Goal: Information Seeking & Learning: Compare options

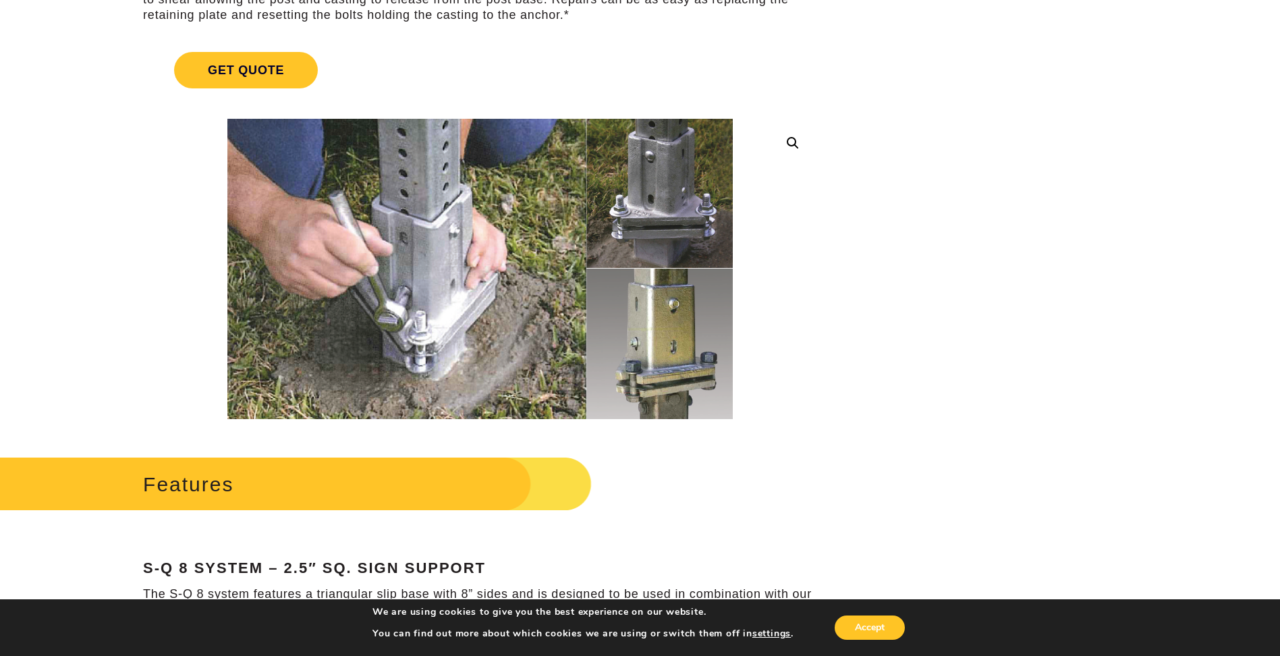
scroll to position [270, 0]
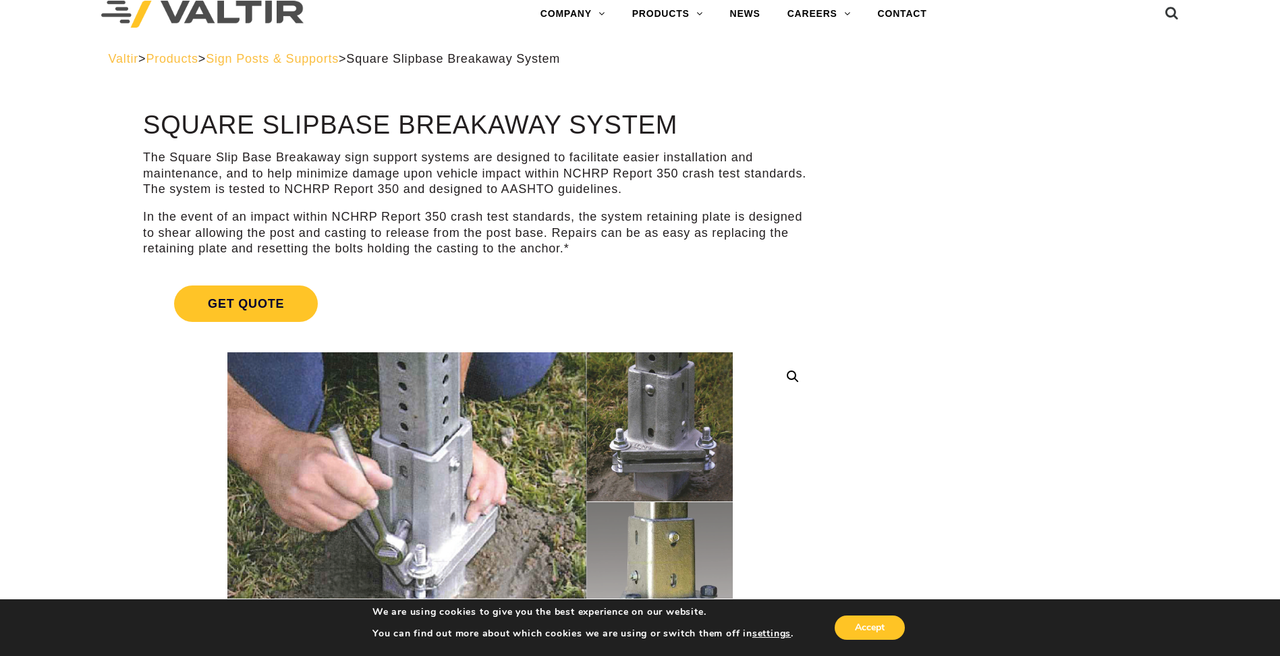
scroll to position [0, 0]
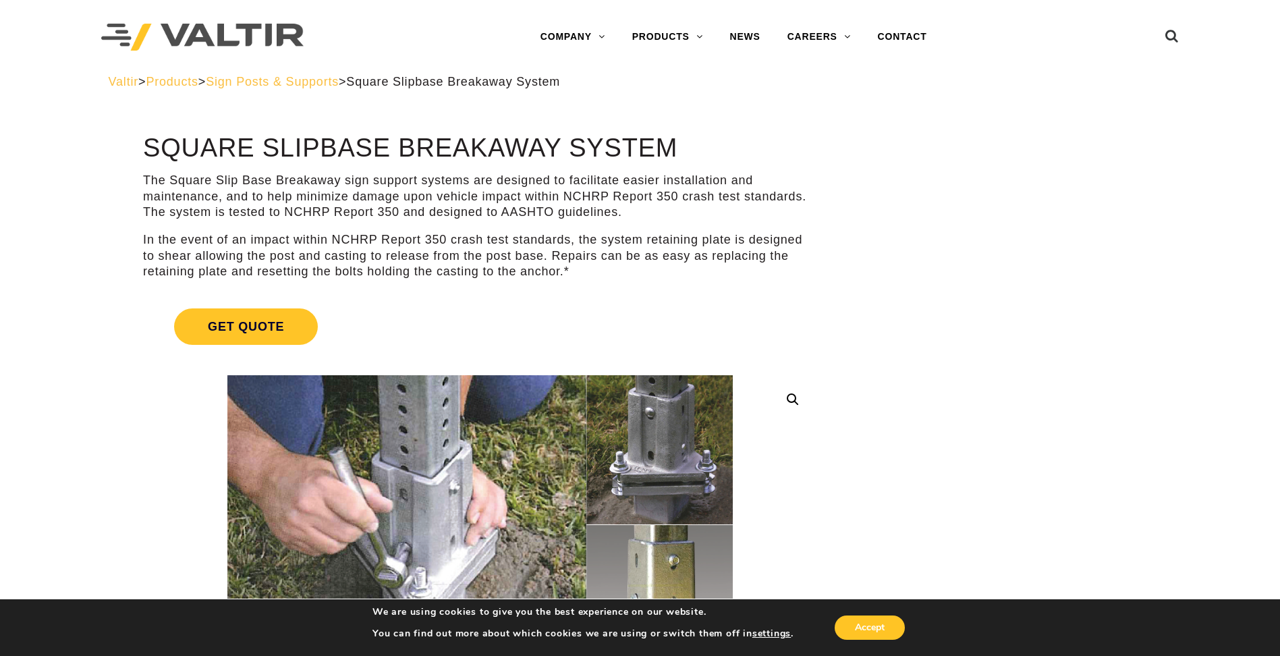
click at [306, 81] on span "Sign Posts & Supports" at bounding box center [272, 81] width 133 height 13
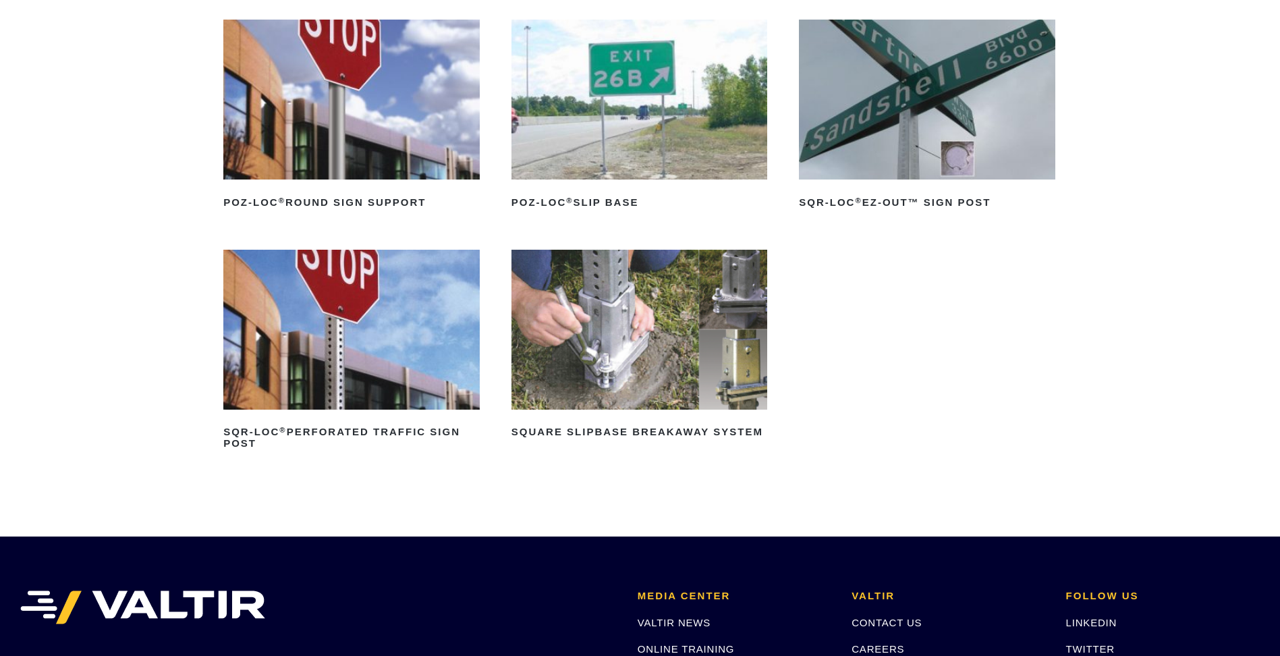
scroll to position [202, 0]
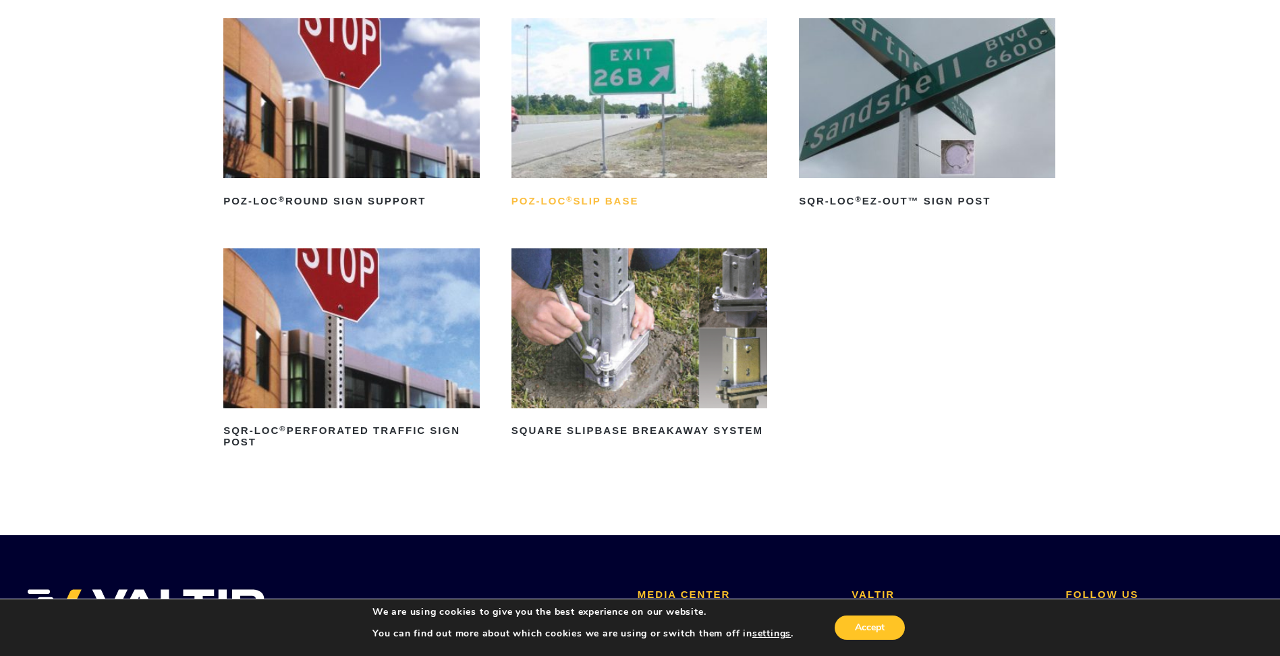
click at [600, 199] on h2 "POZ-LOC ® Slip Base" at bounding box center [639, 201] width 256 height 22
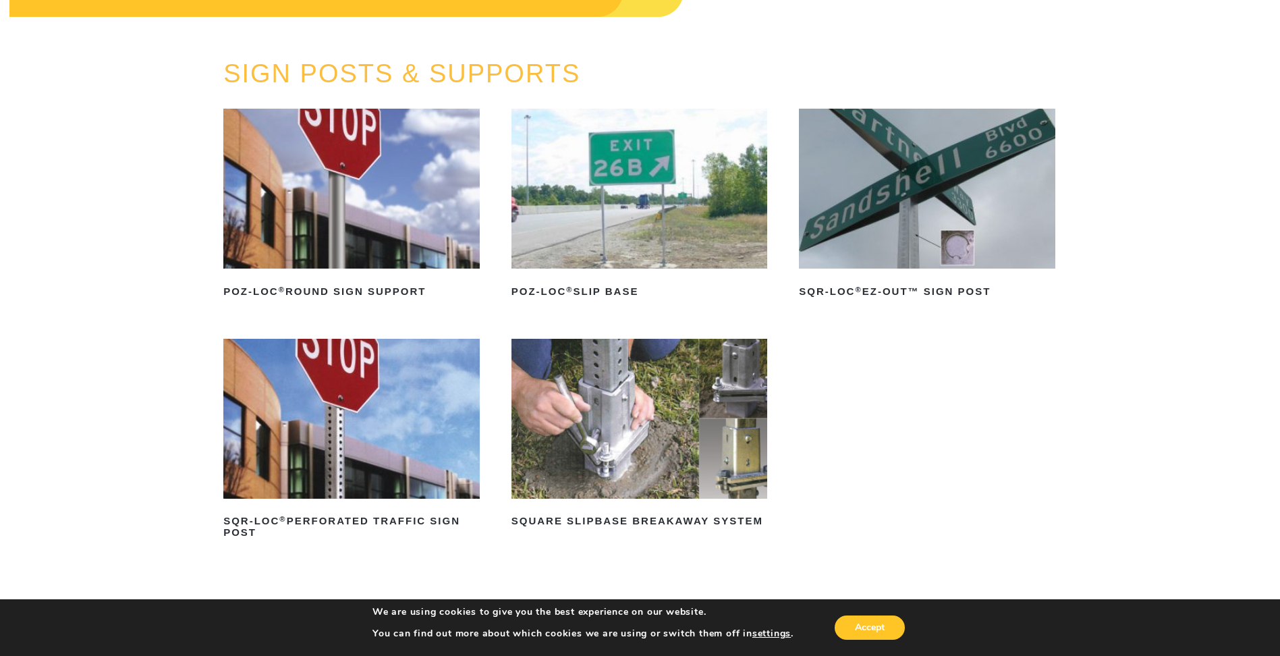
scroll to position [0, 0]
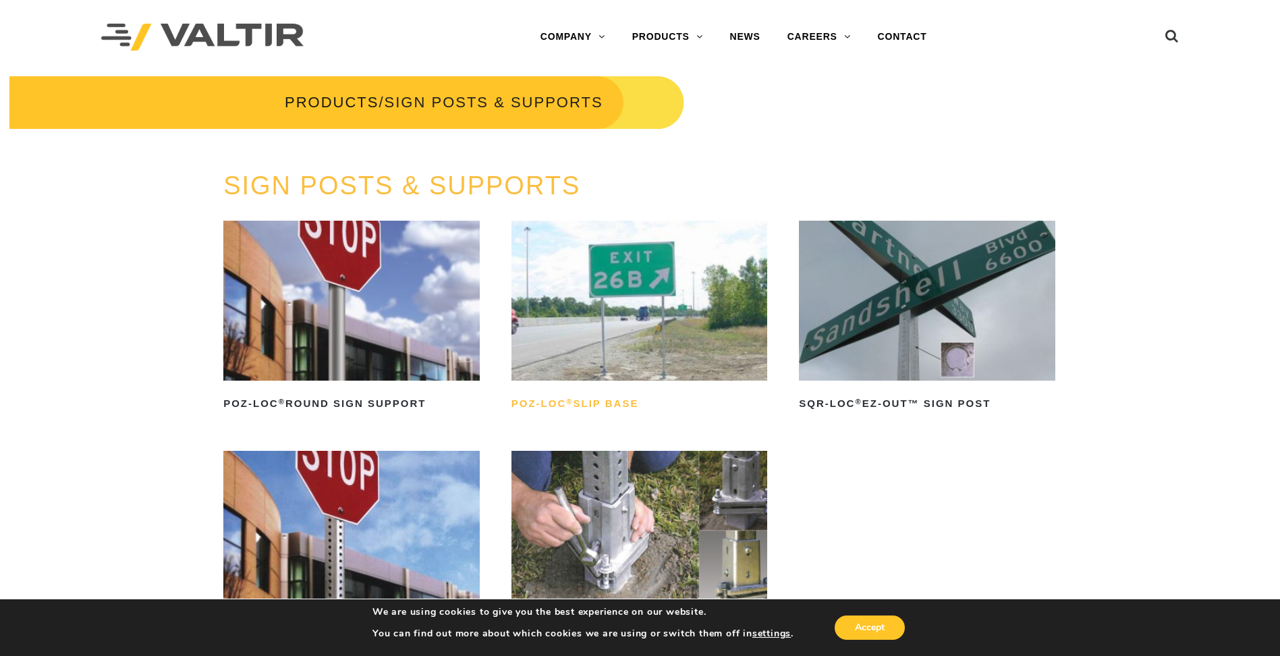
click at [606, 402] on h2 "POZ-LOC ® Slip Base" at bounding box center [639, 404] width 256 height 22
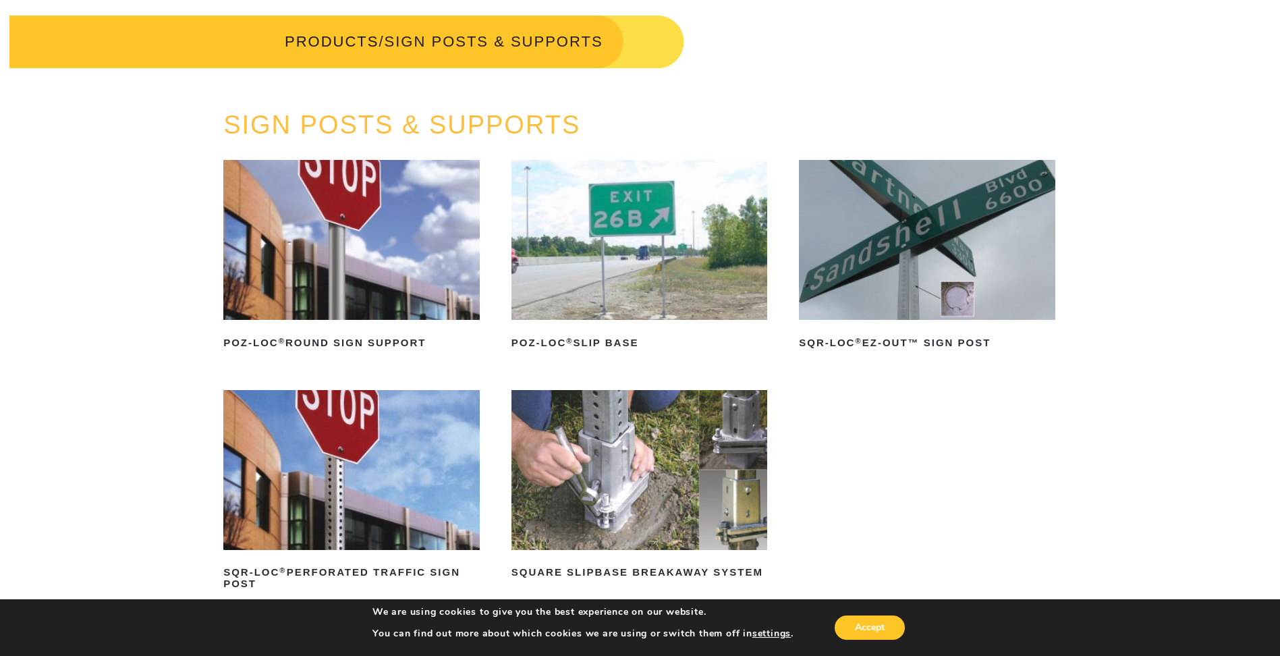
scroll to position [135, 0]
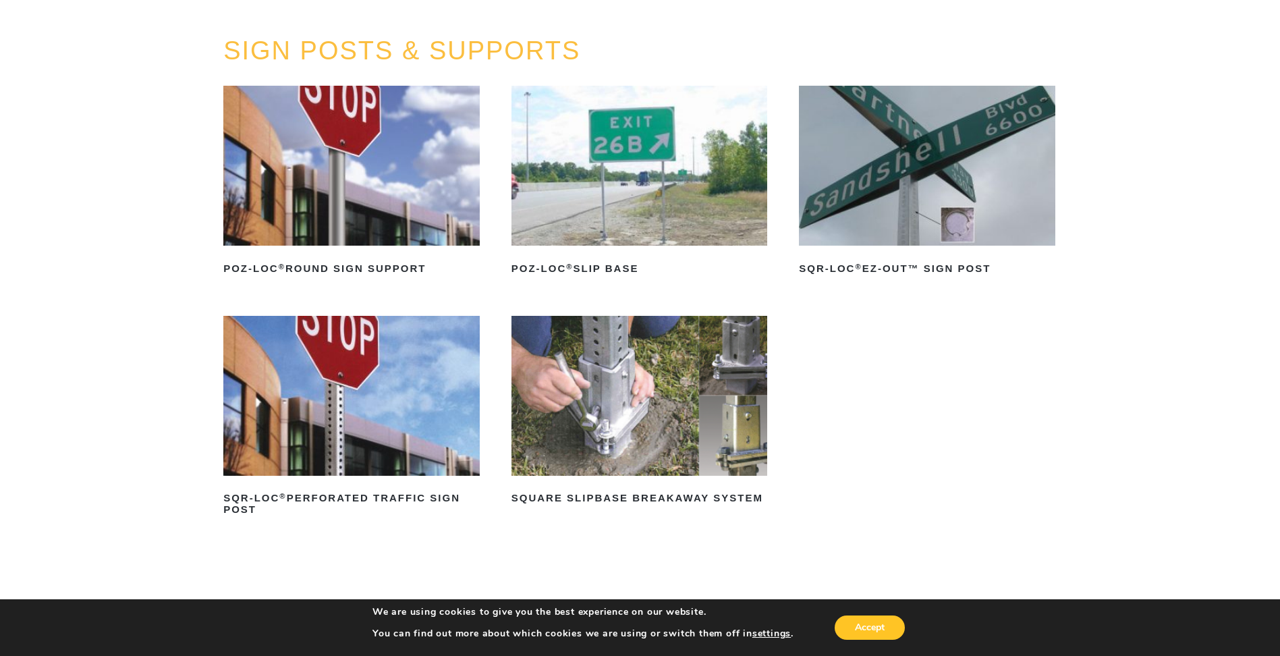
click at [907, 221] on img at bounding box center [927, 166] width 256 height 160
click at [401, 504] on h2 "SQR-LOC ® Perforated Traffic Sign Post" at bounding box center [351, 504] width 256 height 32
click at [683, 500] on h2 "Square Slipbase Breakaway System" at bounding box center [639, 499] width 256 height 22
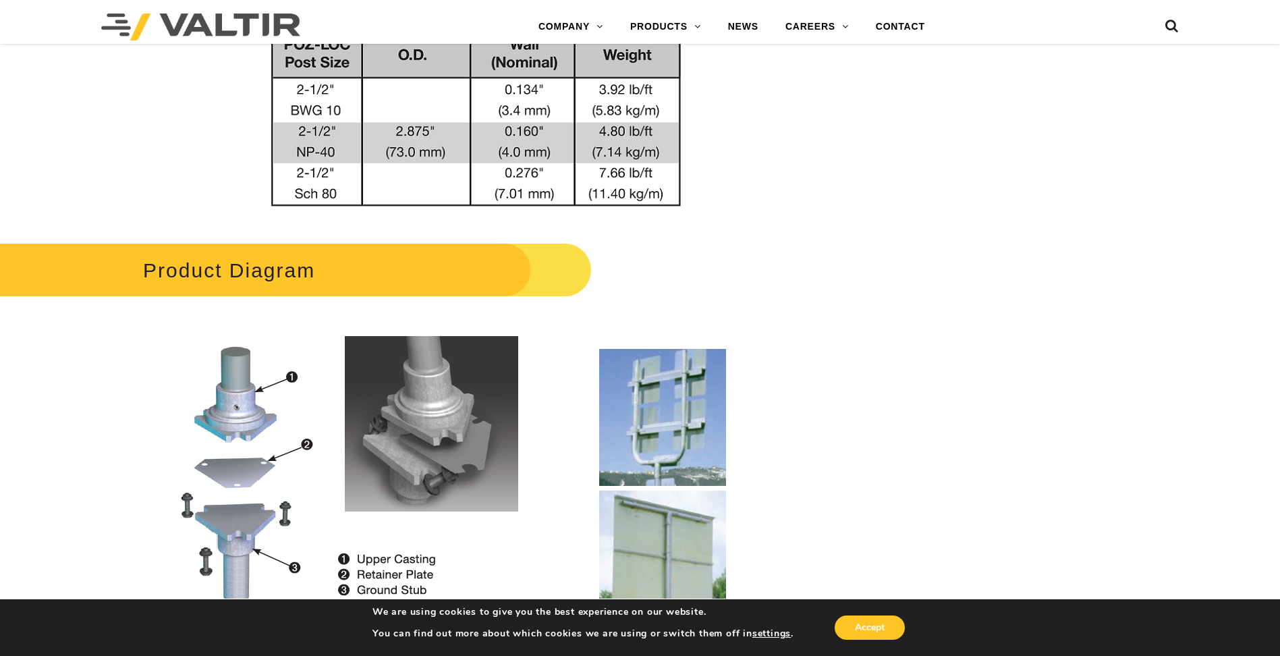
scroll to position [1349, 0]
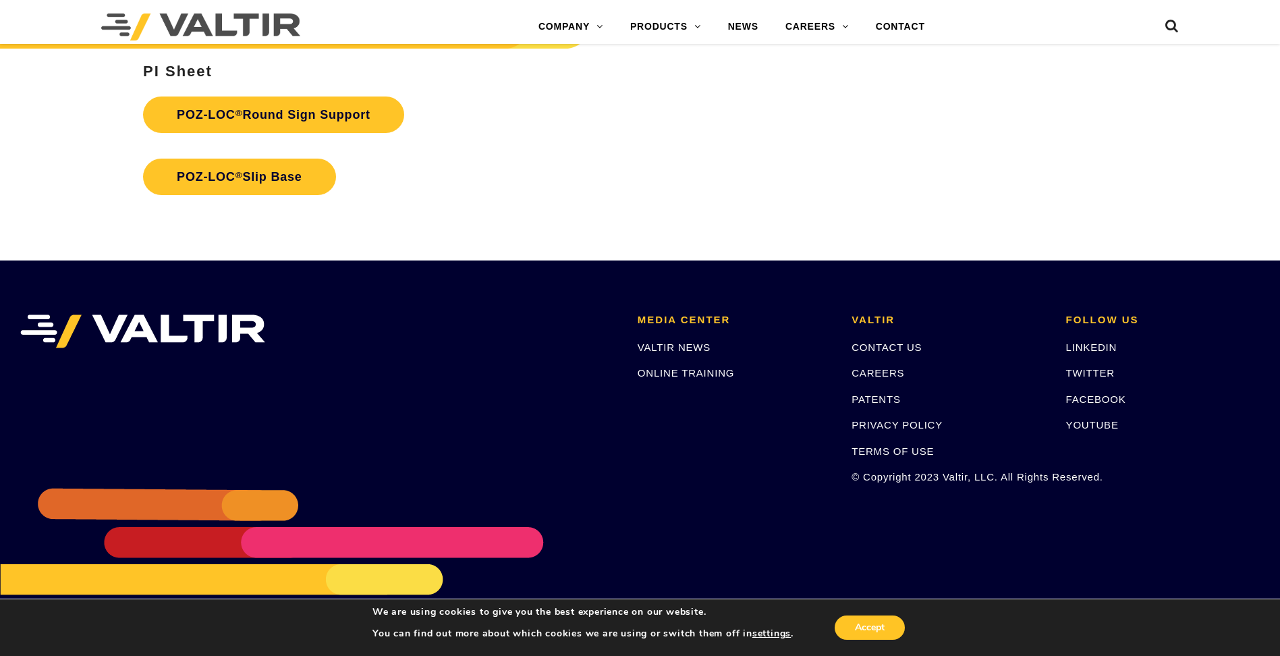
scroll to position [3134, 0]
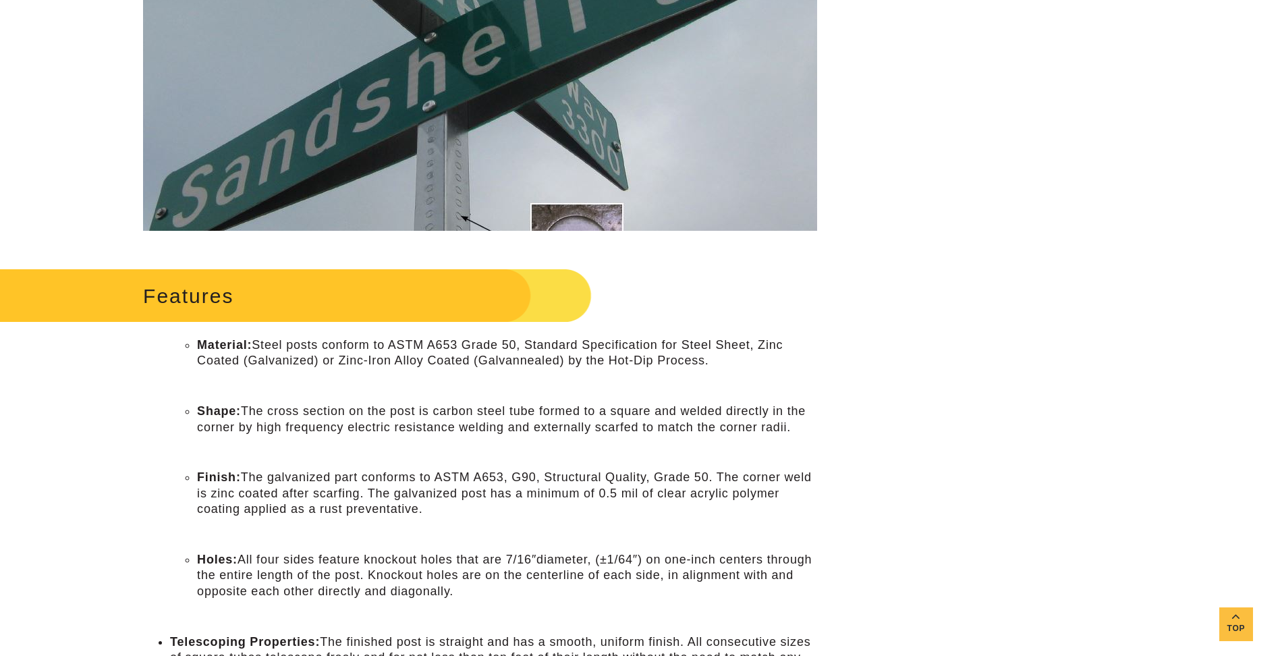
scroll to position [405, 0]
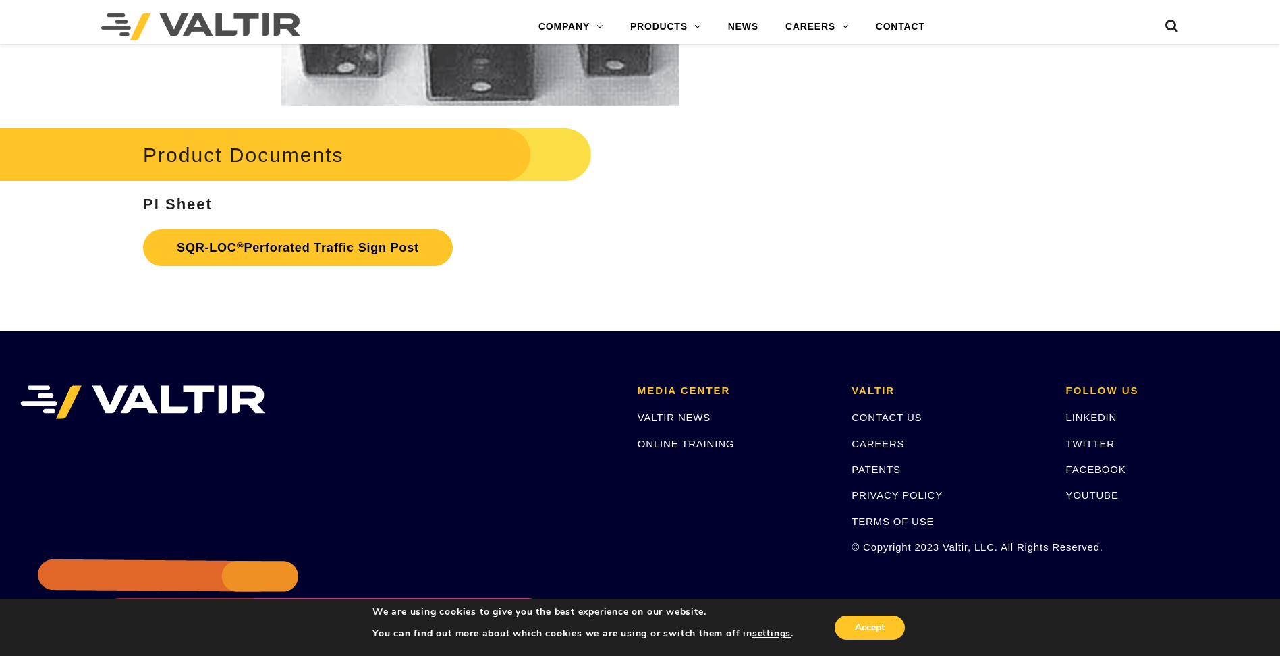
scroll to position [2661, 0]
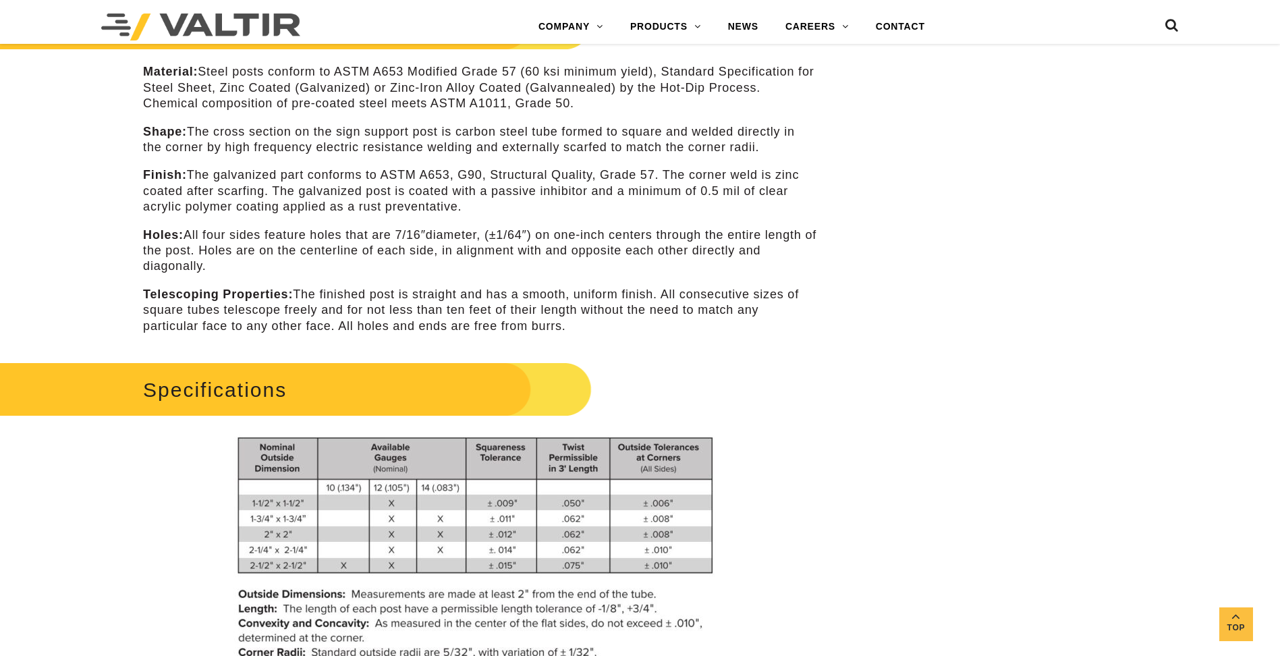
scroll to position [944, 0]
